Goal: Find specific page/section: Find specific page/section

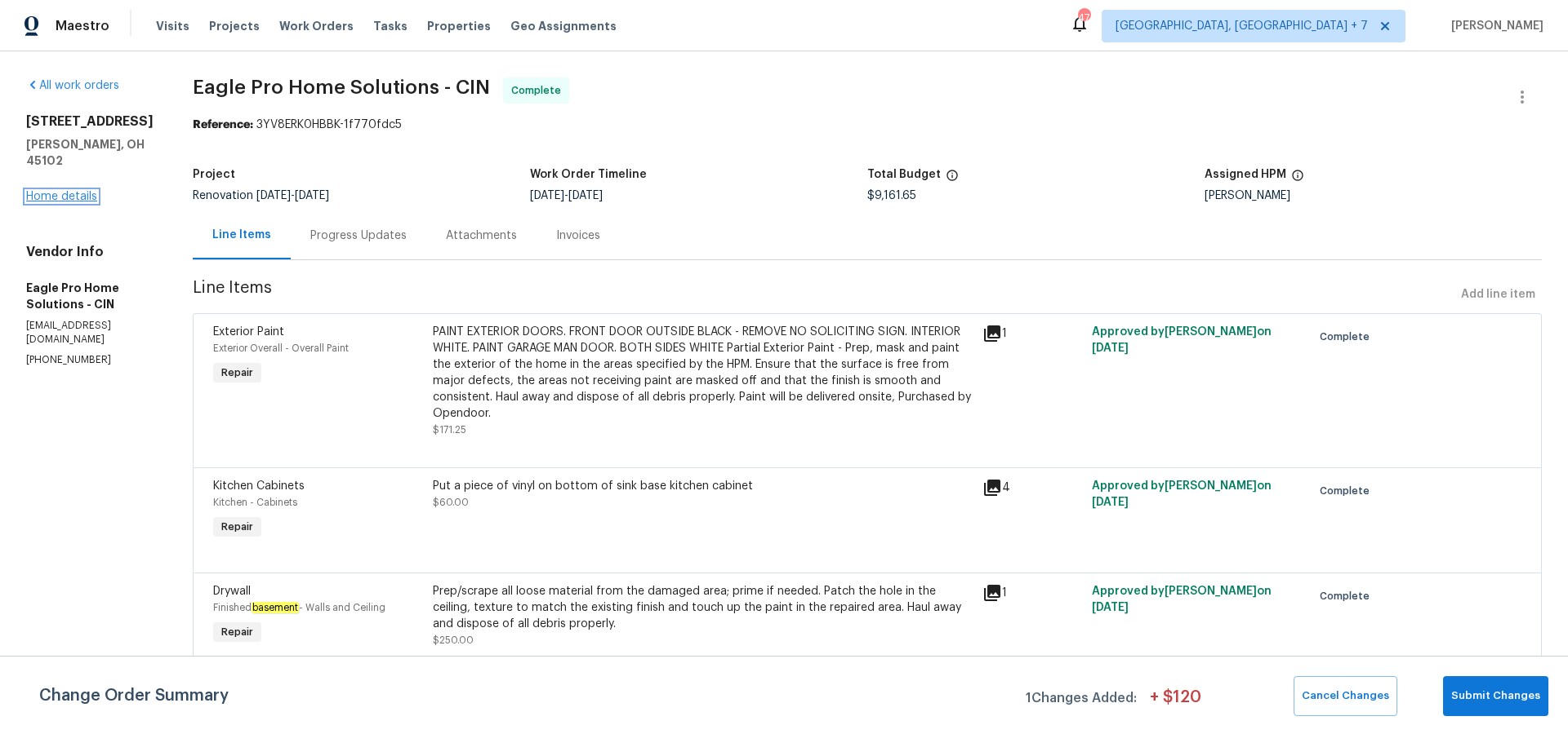
click at [48, 191] on link "Home details" at bounding box center [62, 196] width 71 height 11
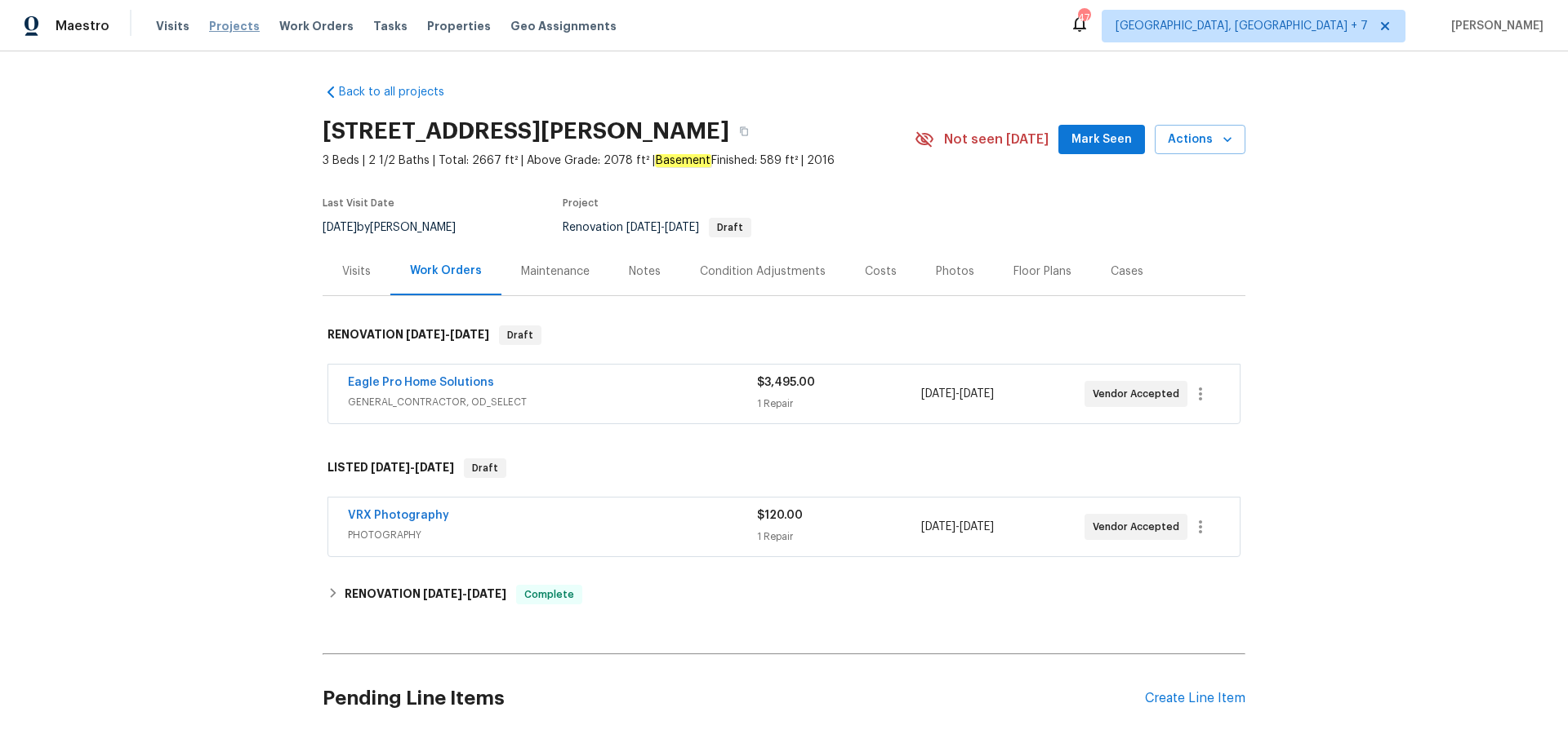
click at [219, 29] on span "Projects" at bounding box center [235, 25] width 50 height 16
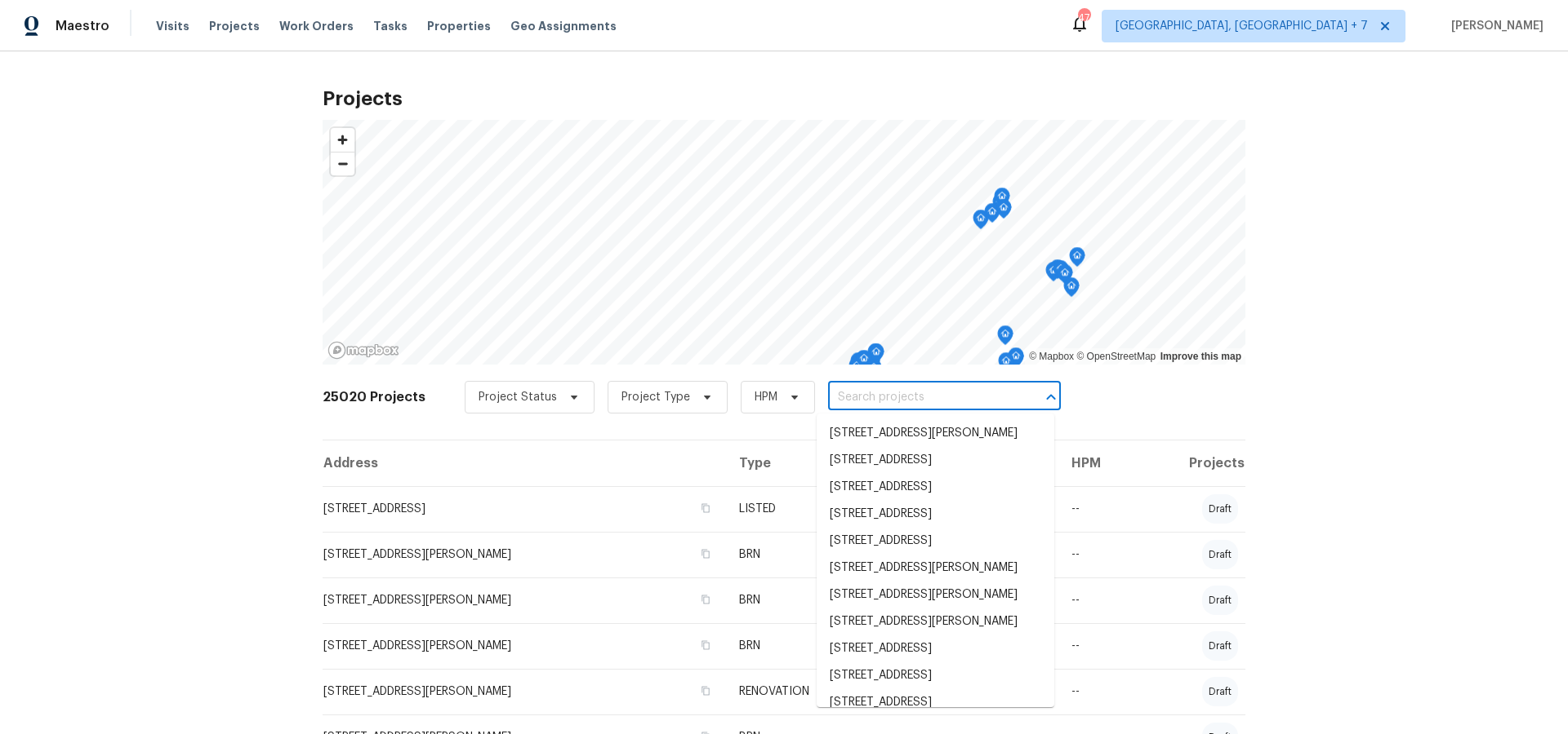
click at [915, 395] on input "text" at bounding box center [921, 397] width 187 height 25
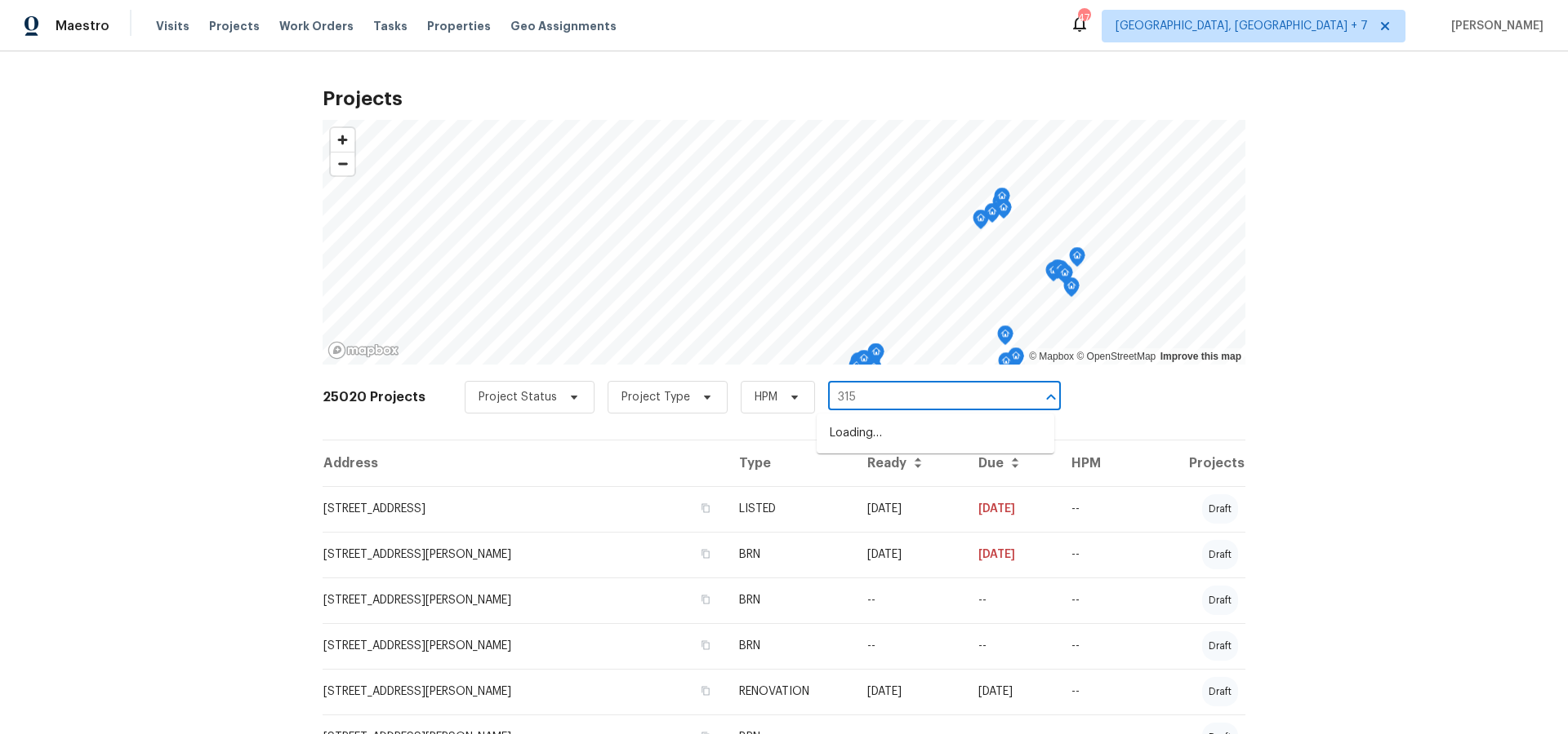
type input "3152"
click at [916, 431] on li "[STREET_ADDRESS][PERSON_NAME]" at bounding box center [935, 433] width 237 height 27
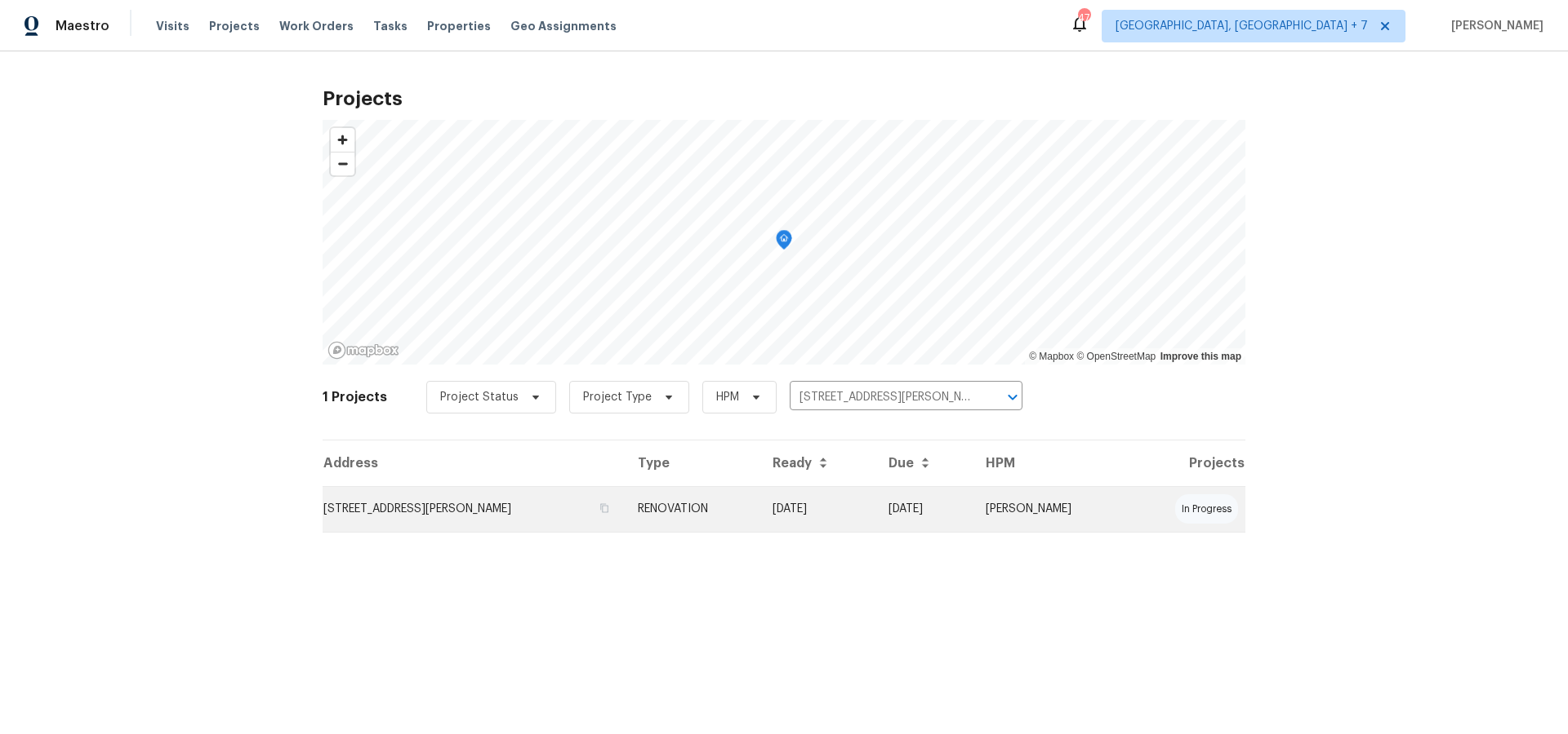
click at [407, 510] on td "[STREET_ADDRESS][PERSON_NAME]" at bounding box center [473, 509] width 302 height 46
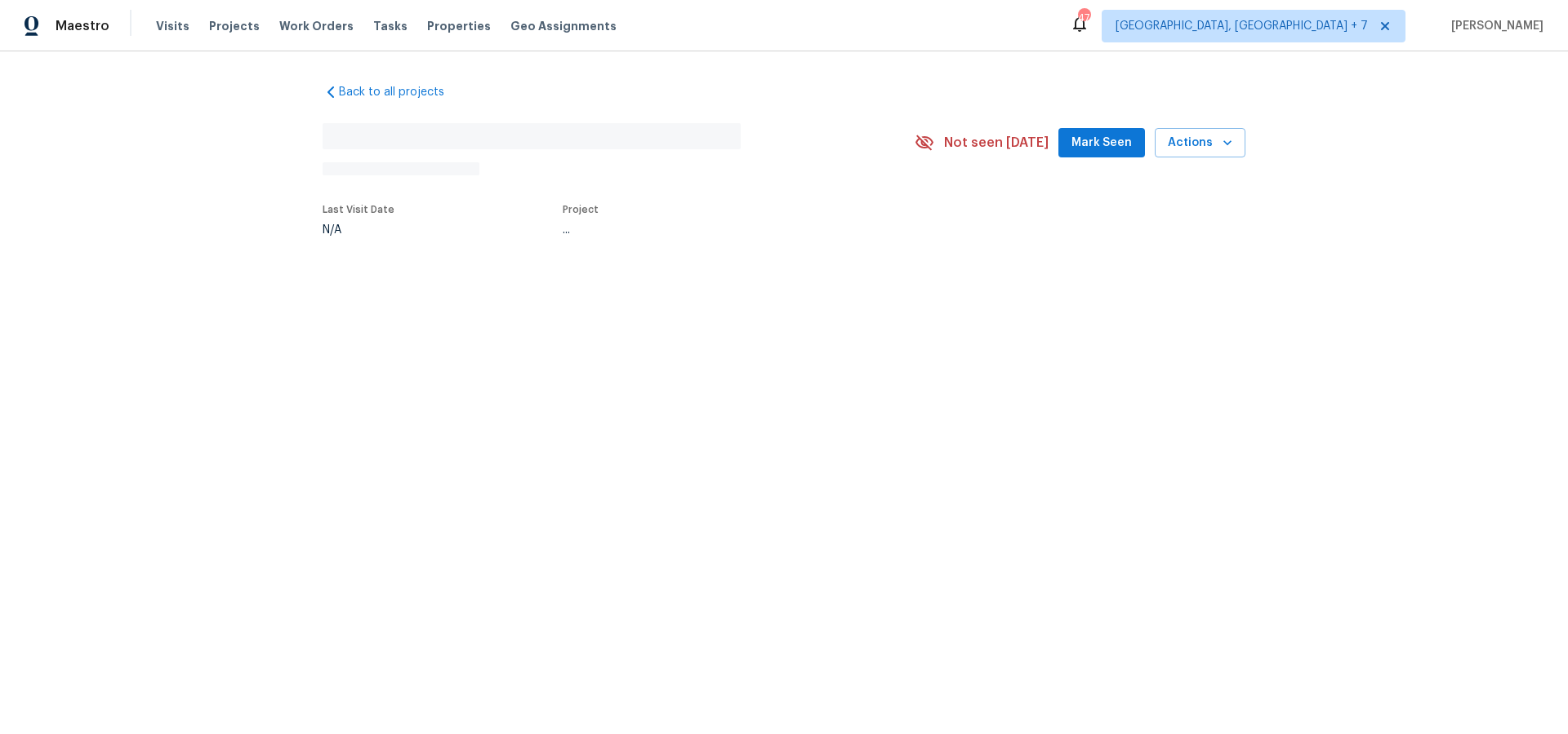
click at [407, 344] on html "Maestro Visits Projects Work Orders Tasks Properties Geo Assignments [STREET_AD…" at bounding box center [784, 172] width 1568 height 344
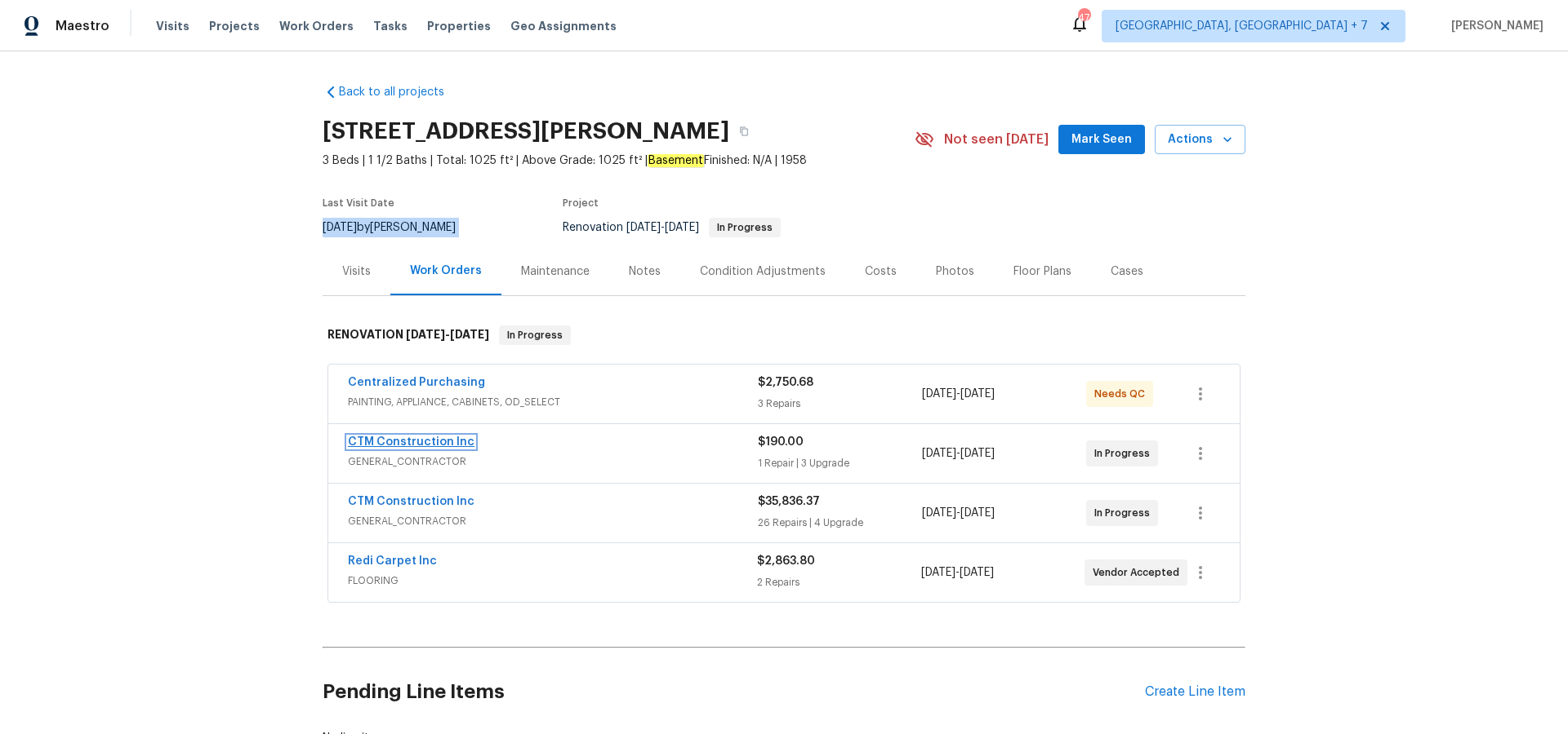
click at [424, 439] on link "CTM Construction Inc" at bounding box center [410, 443] width 126 height 11
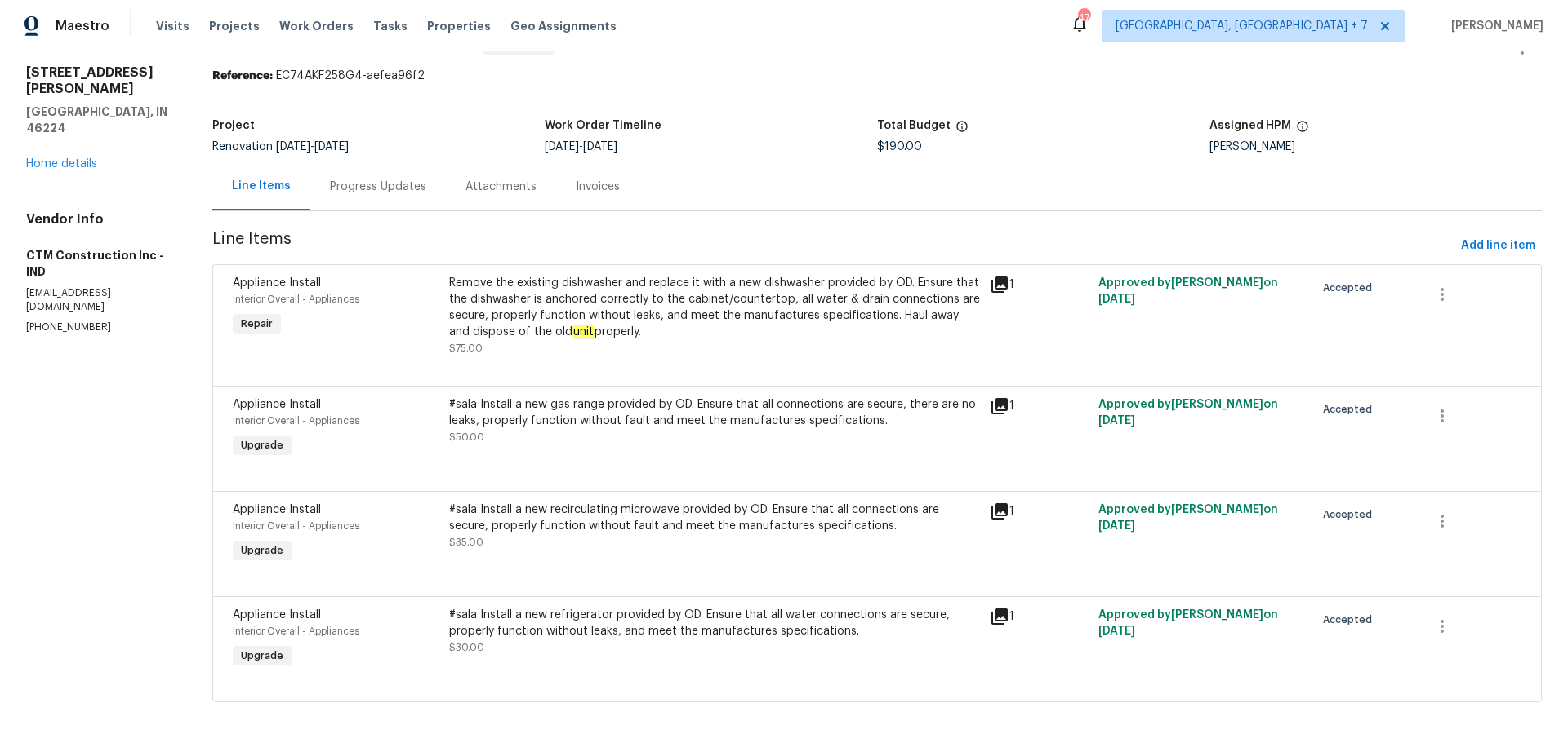
scroll to position [64, 0]
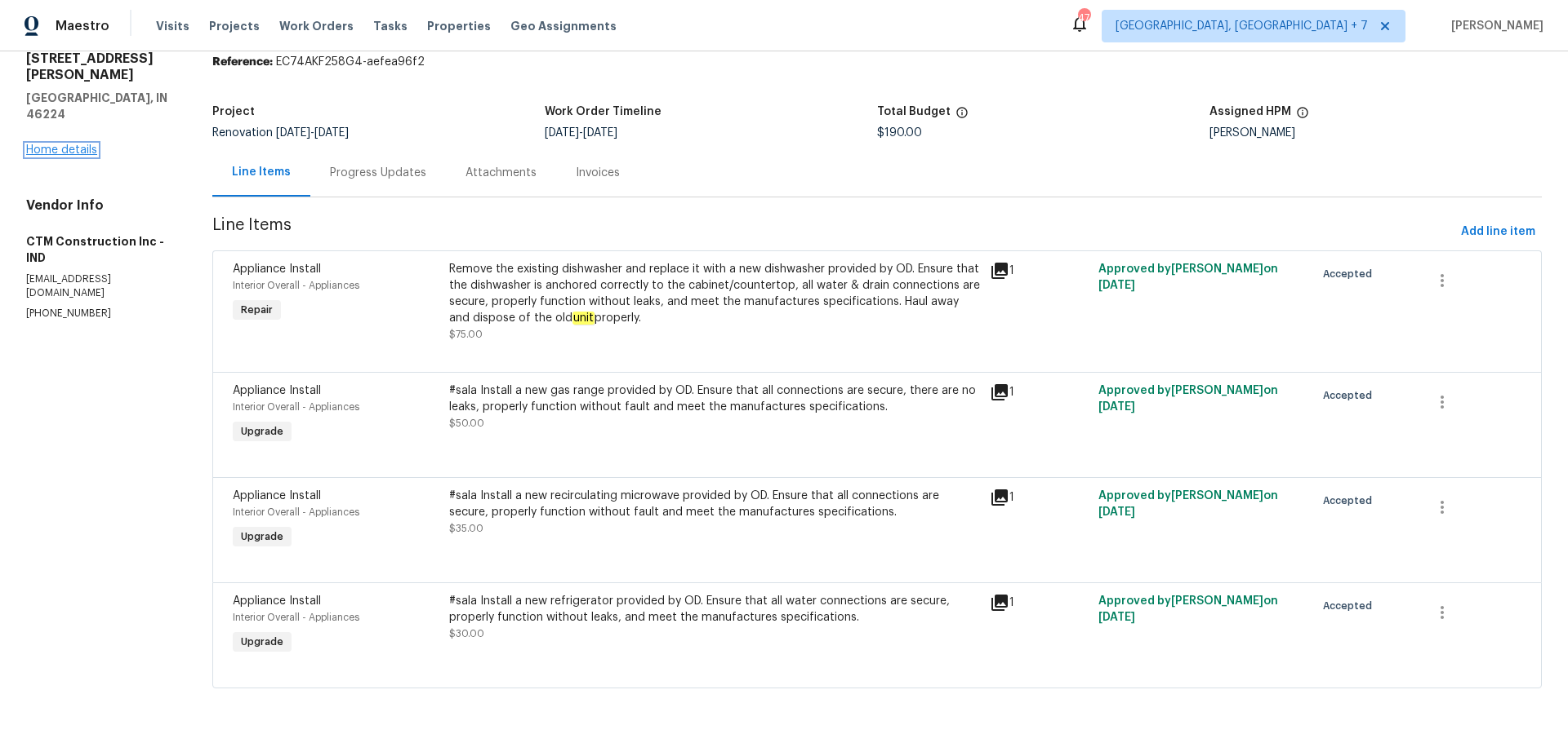
click at [36, 145] on link "Home details" at bounding box center [62, 150] width 71 height 11
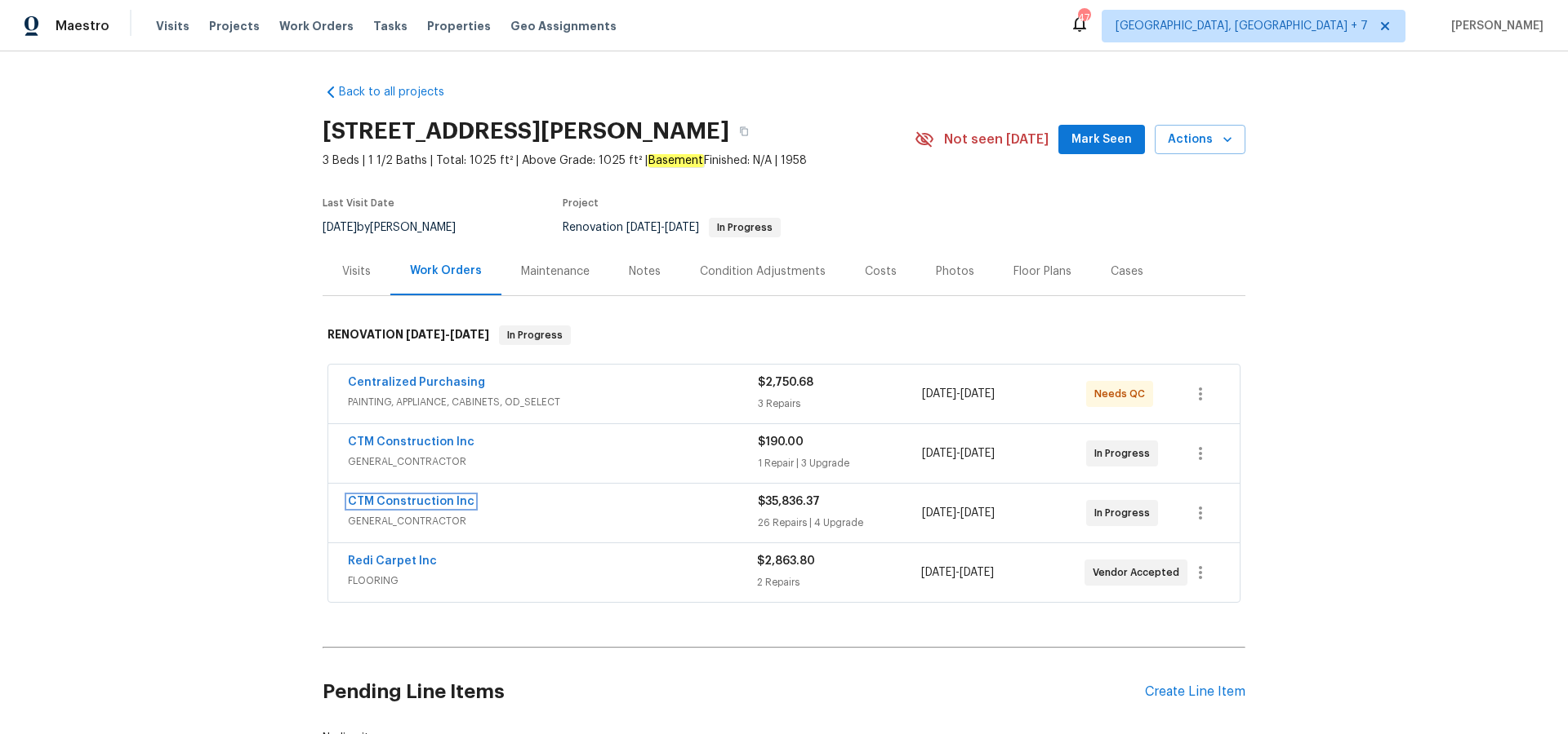
click at [430, 501] on link "CTM Construction Inc" at bounding box center [410, 501] width 126 height 11
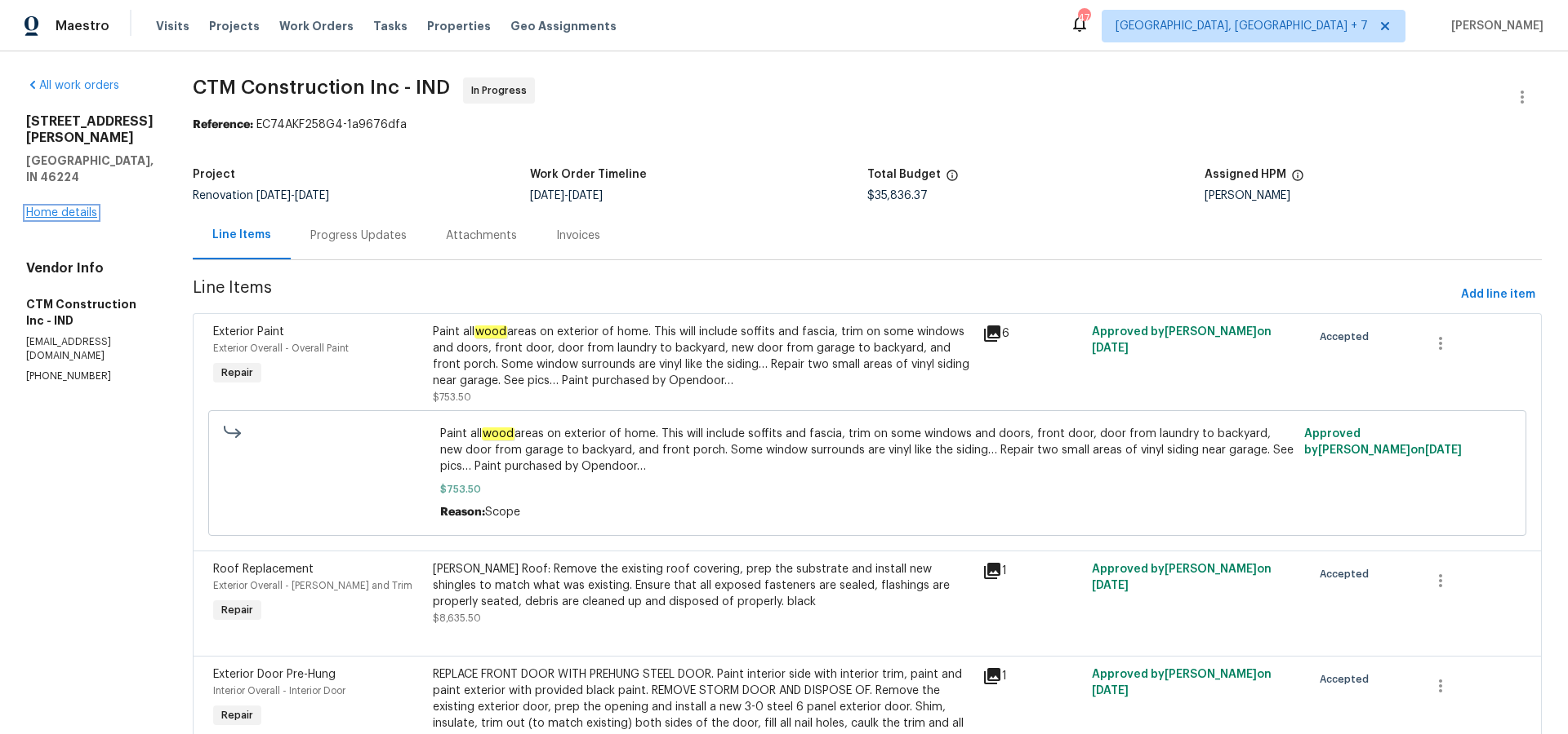
click at [58, 207] on link "Home details" at bounding box center [62, 213] width 71 height 11
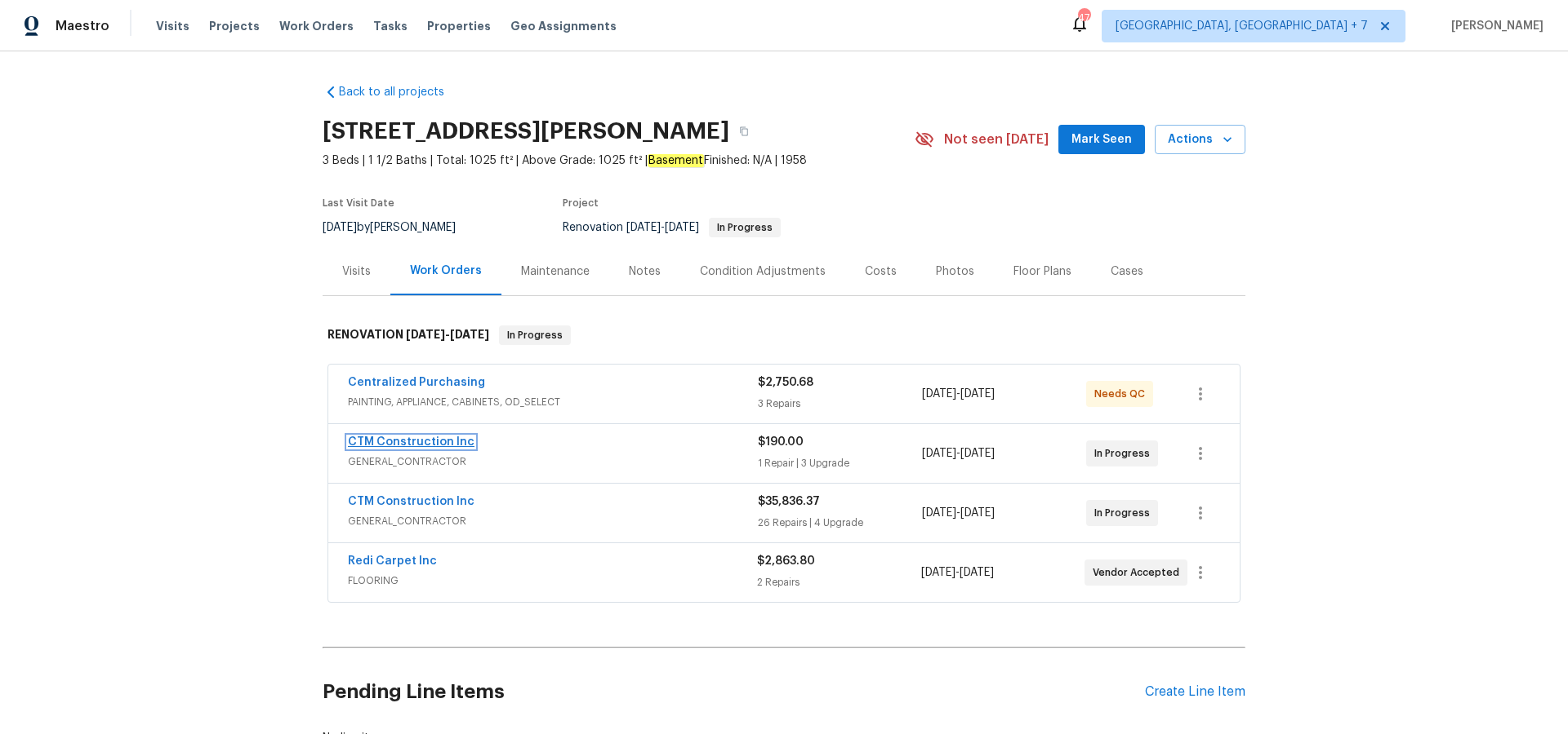
click at [415, 445] on link "CTM Construction Inc" at bounding box center [410, 443] width 126 height 11
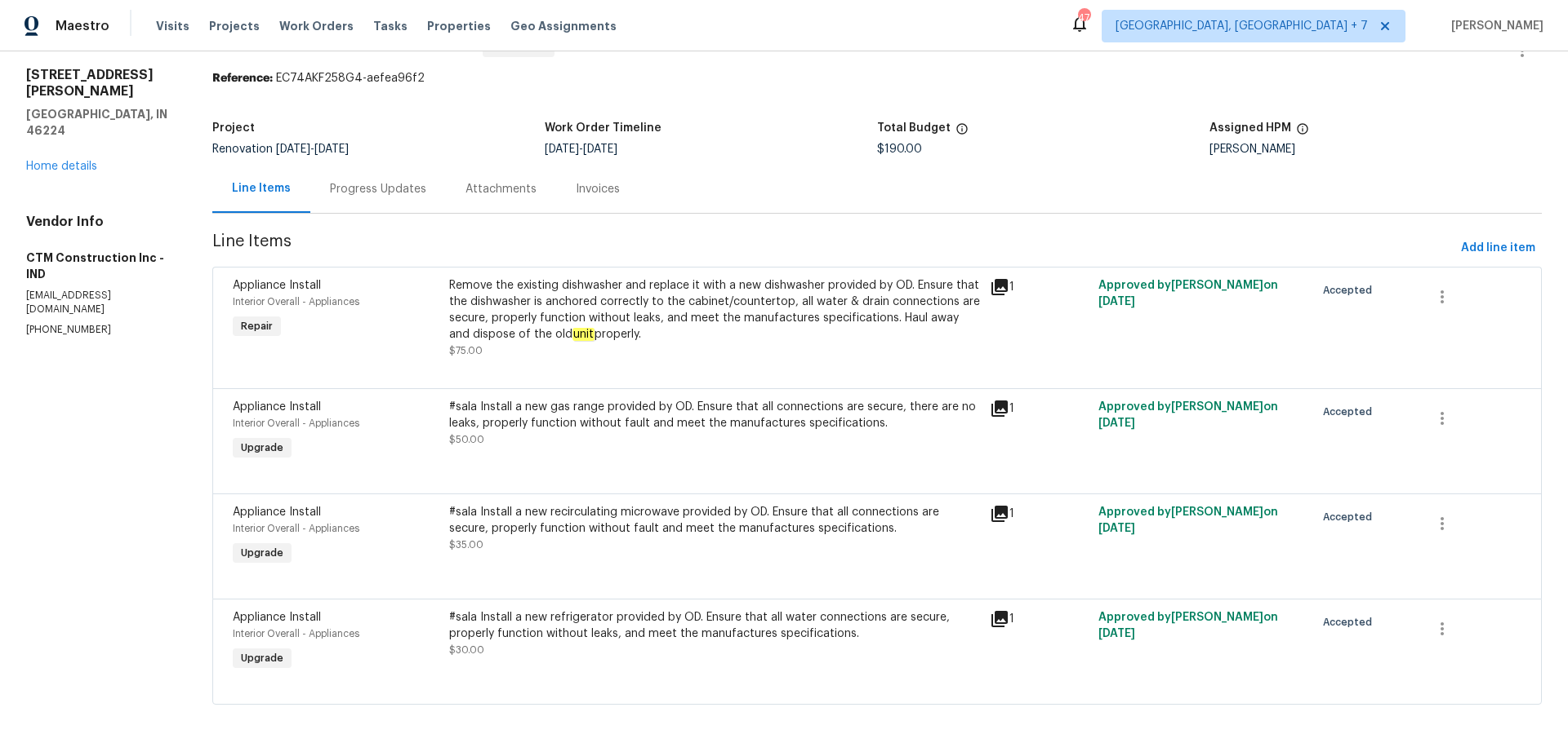
scroll to position [64, 0]
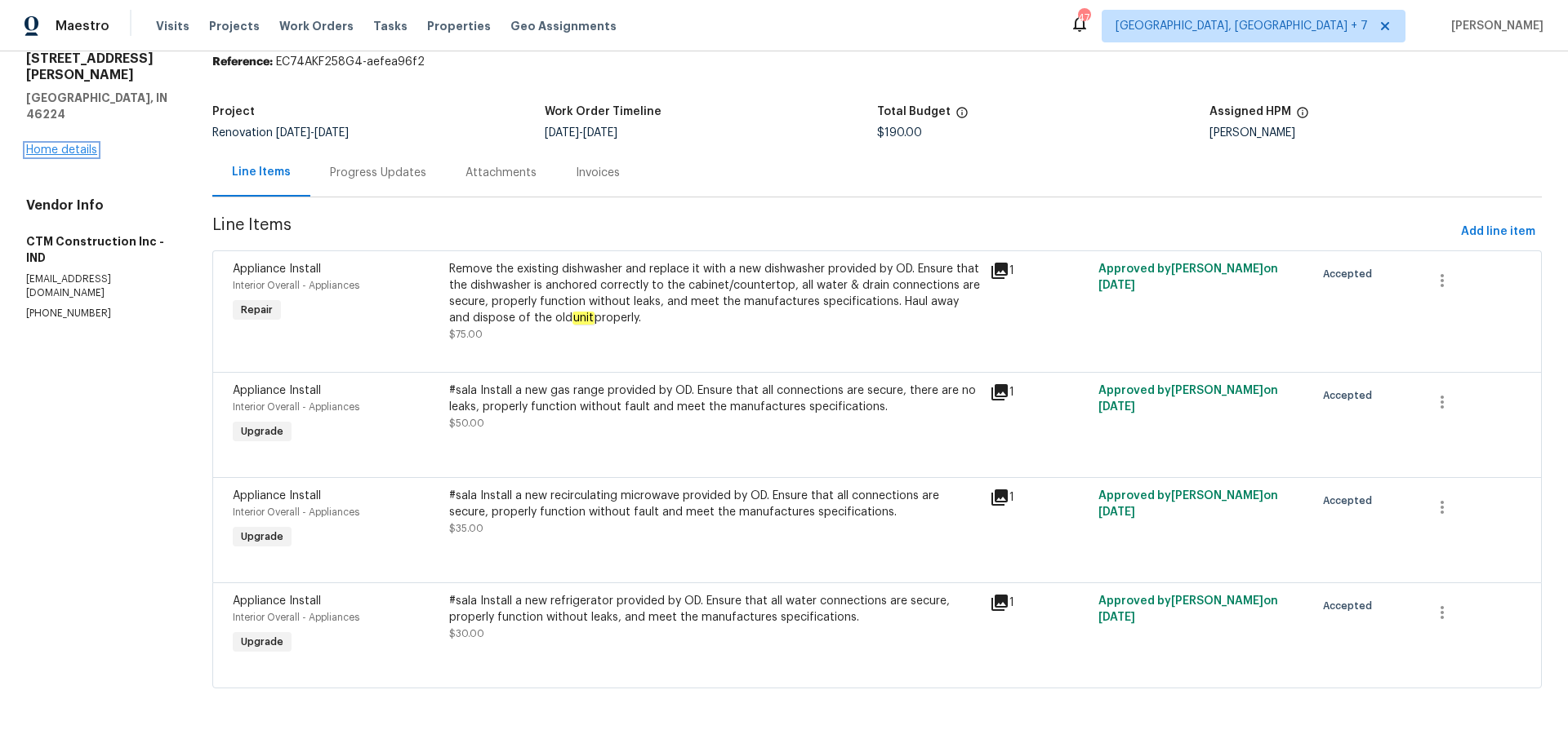
click at [50, 145] on link "Home details" at bounding box center [62, 150] width 71 height 11
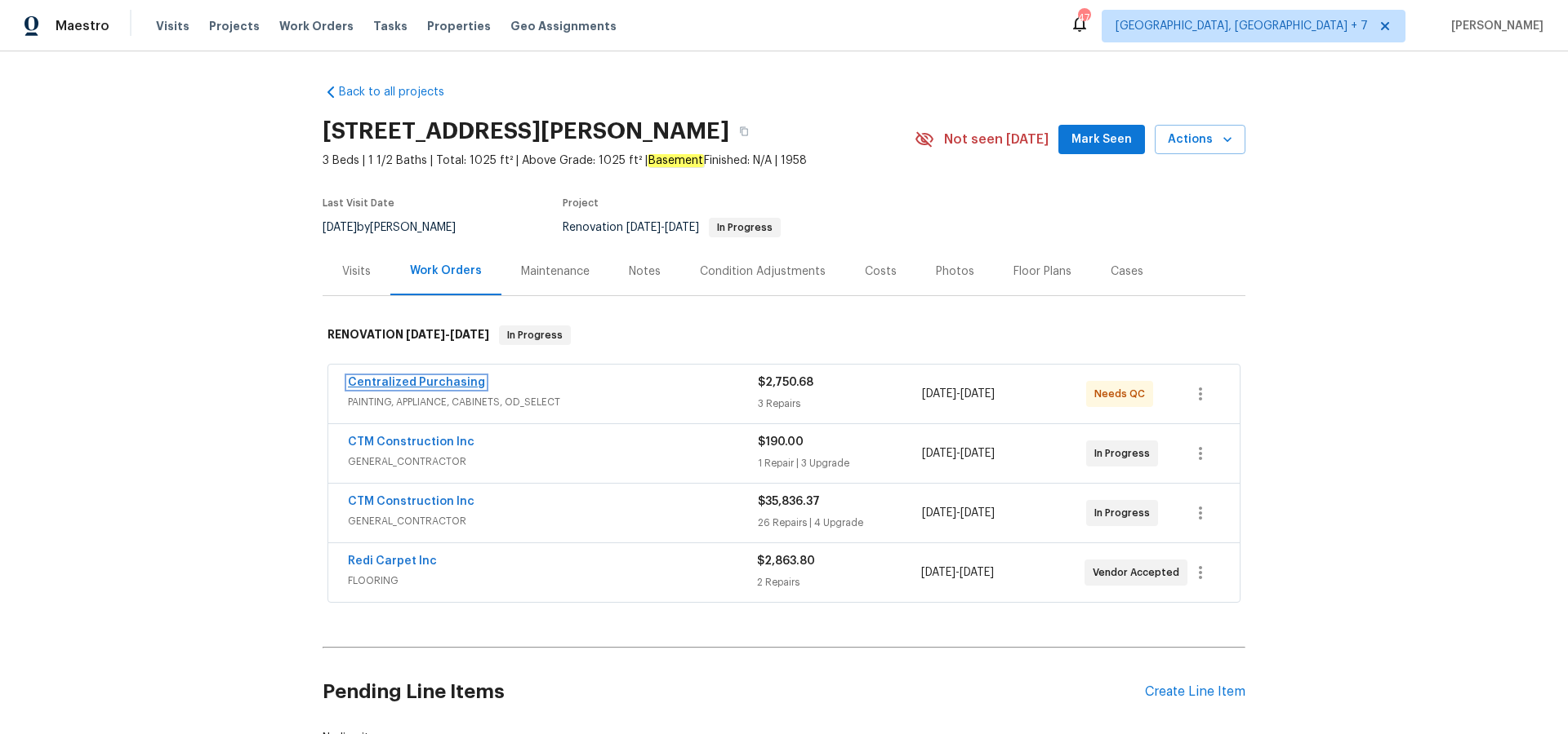
click at [399, 378] on link "Centralized Purchasing" at bounding box center [416, 383] width 137 height 11
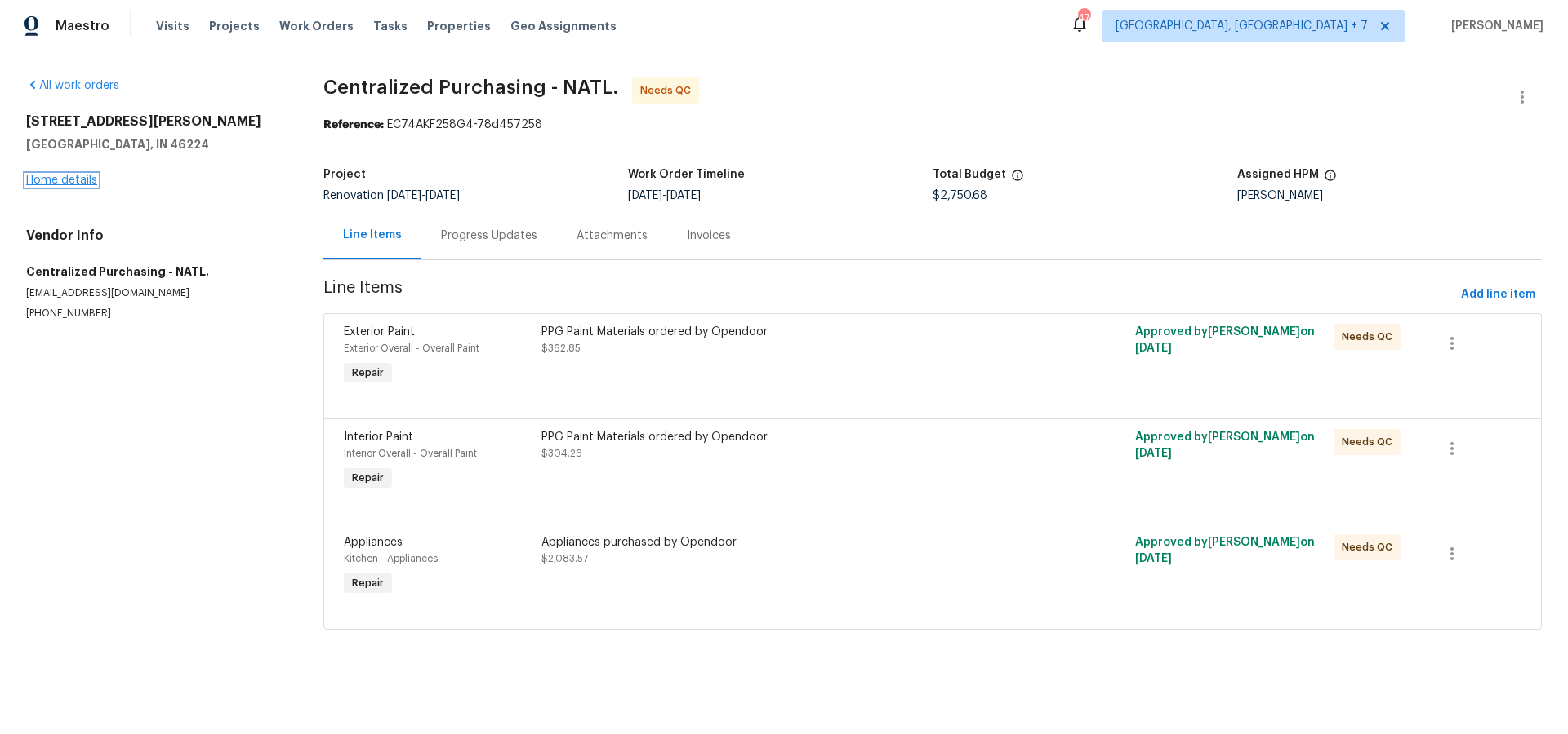
click at [67, 178] on link "Home details" at bounding box center [62, 180] width 71 height 11
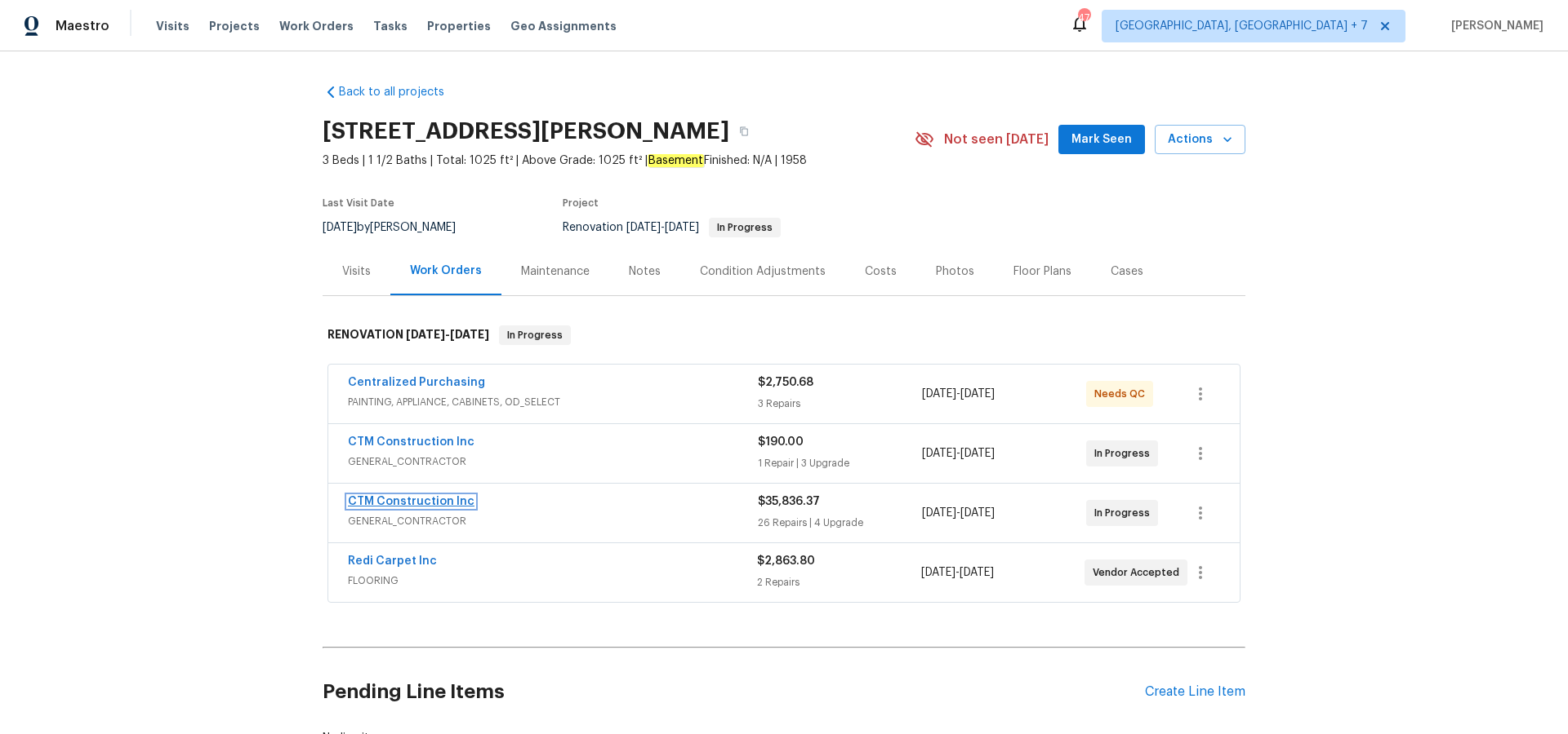
click at [449, 501] on link "CTM Construction Inc" at bounding box center [410, 501] width 126 height 11
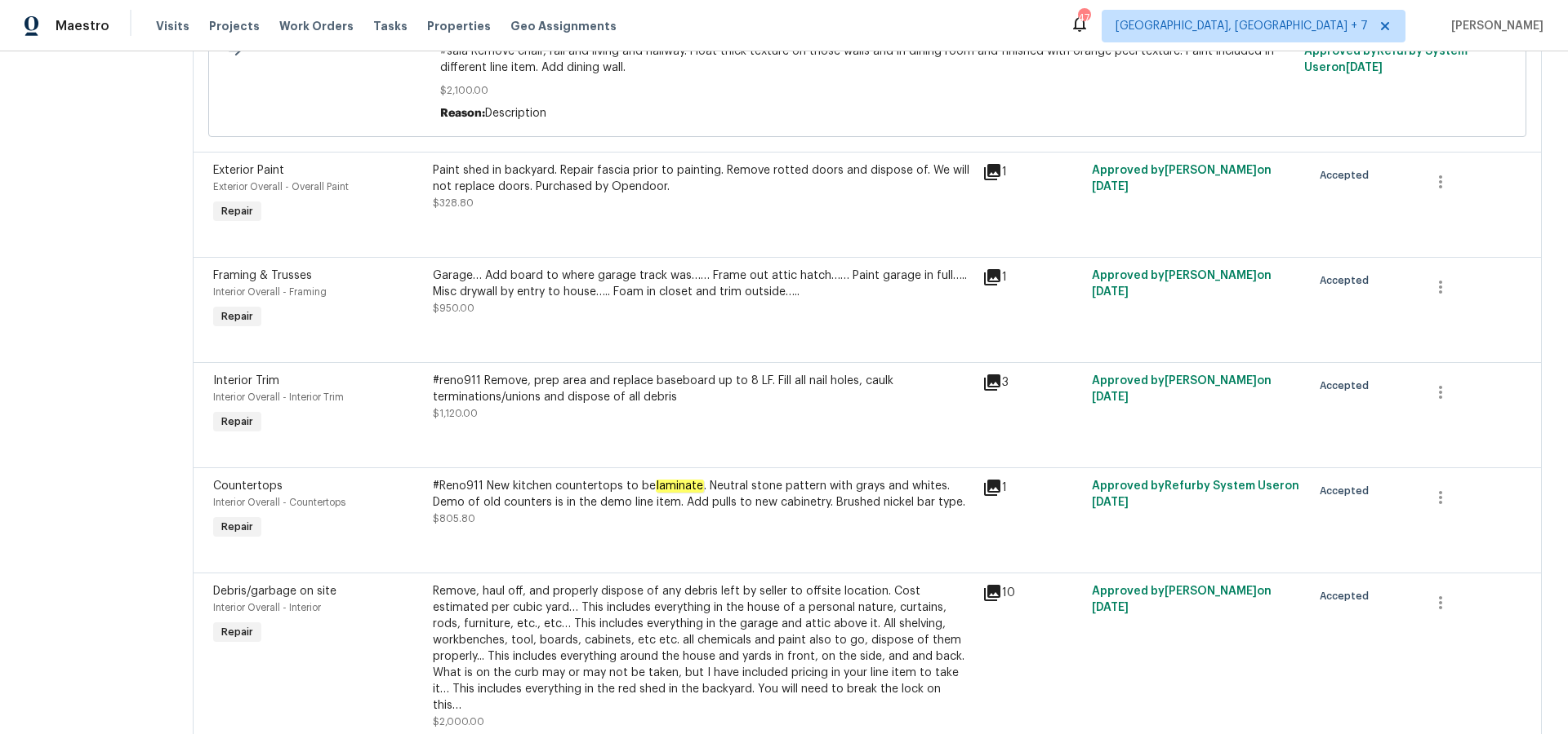
scroll to position [3562, 0]
